Goal: Task Accomplishment & Management: Manage account settings

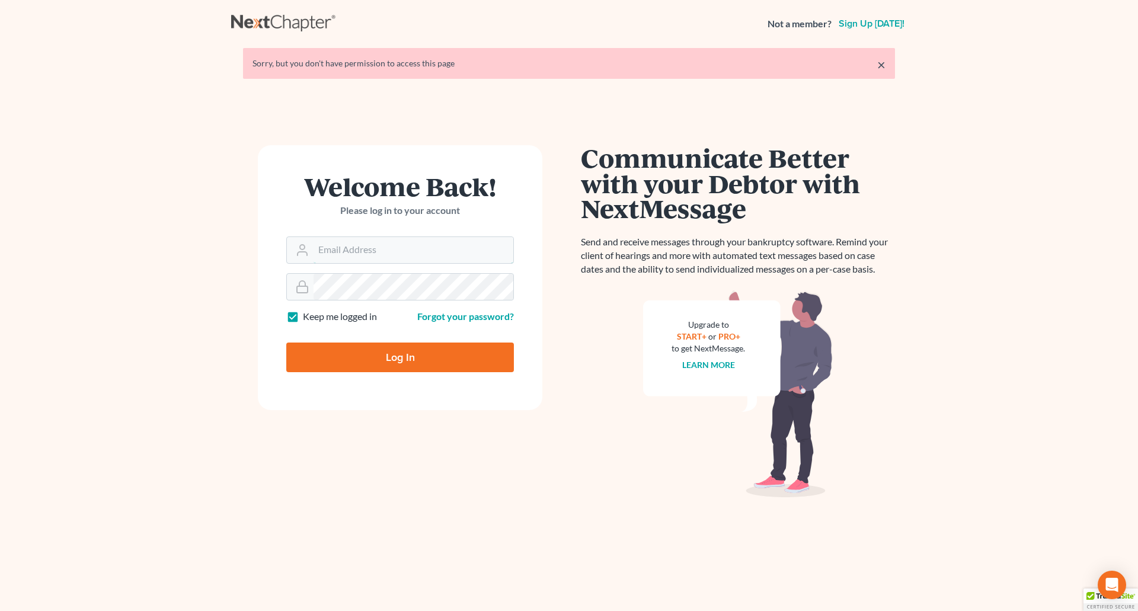
type input "[PERSON_NAME][EMAIL_ADDRESS][DOMAIN_NAME]"
click at [432, 365] on input "Log In" at bounding box center [400, 358] width 228 height 30
type input "Thinking..."
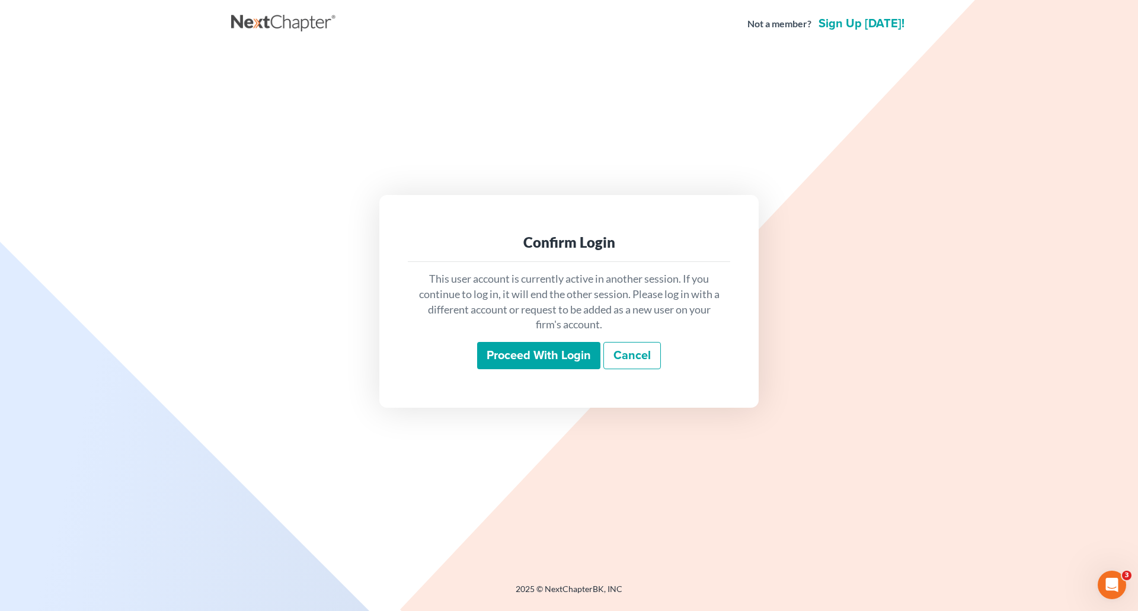
click at [563, 353] on input "Proceed with login" at bounding box center [538, 355] width 123 height 27
